Goal: Navigation & Orientation: Find specific page/section

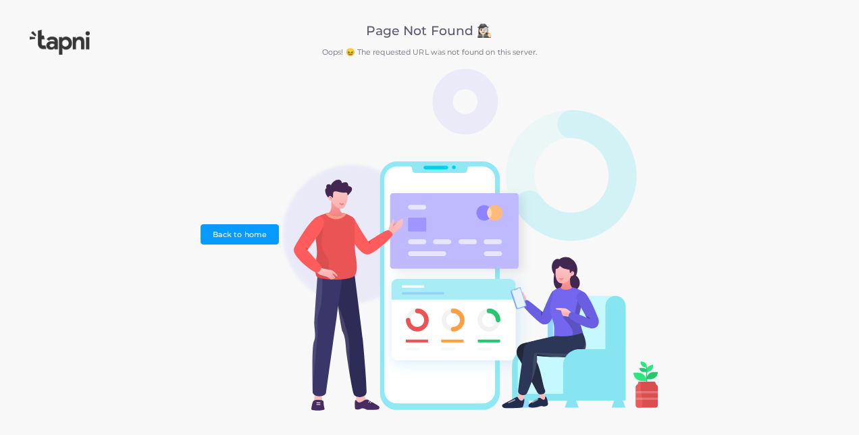
click at [753, 144] on div "Page Not Found 🕵🏻‍♀️ Oops! 😖 The requested URL was not found on this server. Ba…" at bounding box center [429, 217] width 859 height 435
click at [256, 241] on link "Back to home" at bounding box center [239, 234] width 78 height 20
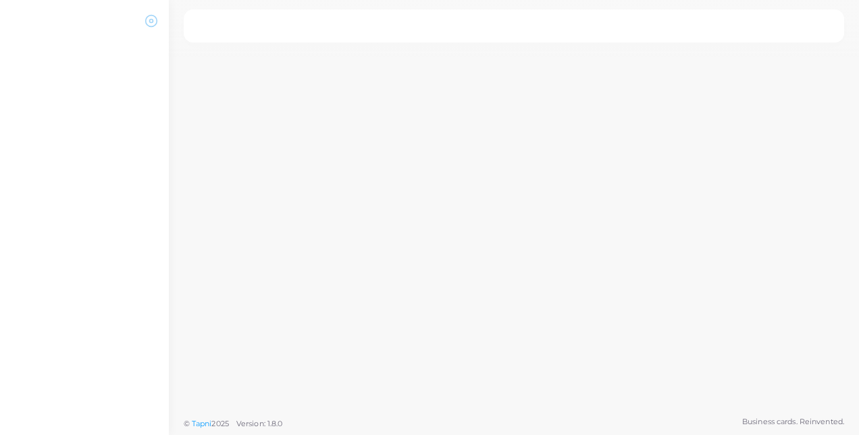
click at [150, 24] on icon at bounding box center [150, 20] width 13 height 13
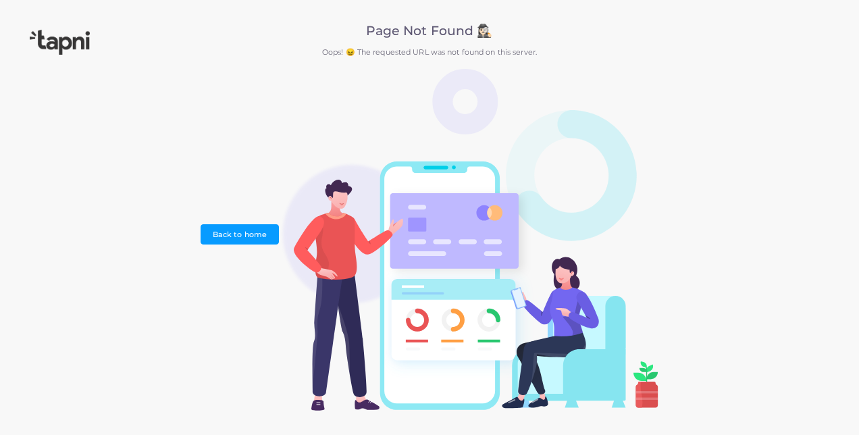
click at [53, 38] on img at bounding box center [60, 42] width 60 height 25
